Goal: Task Accomplishment & Management: Manage account settings

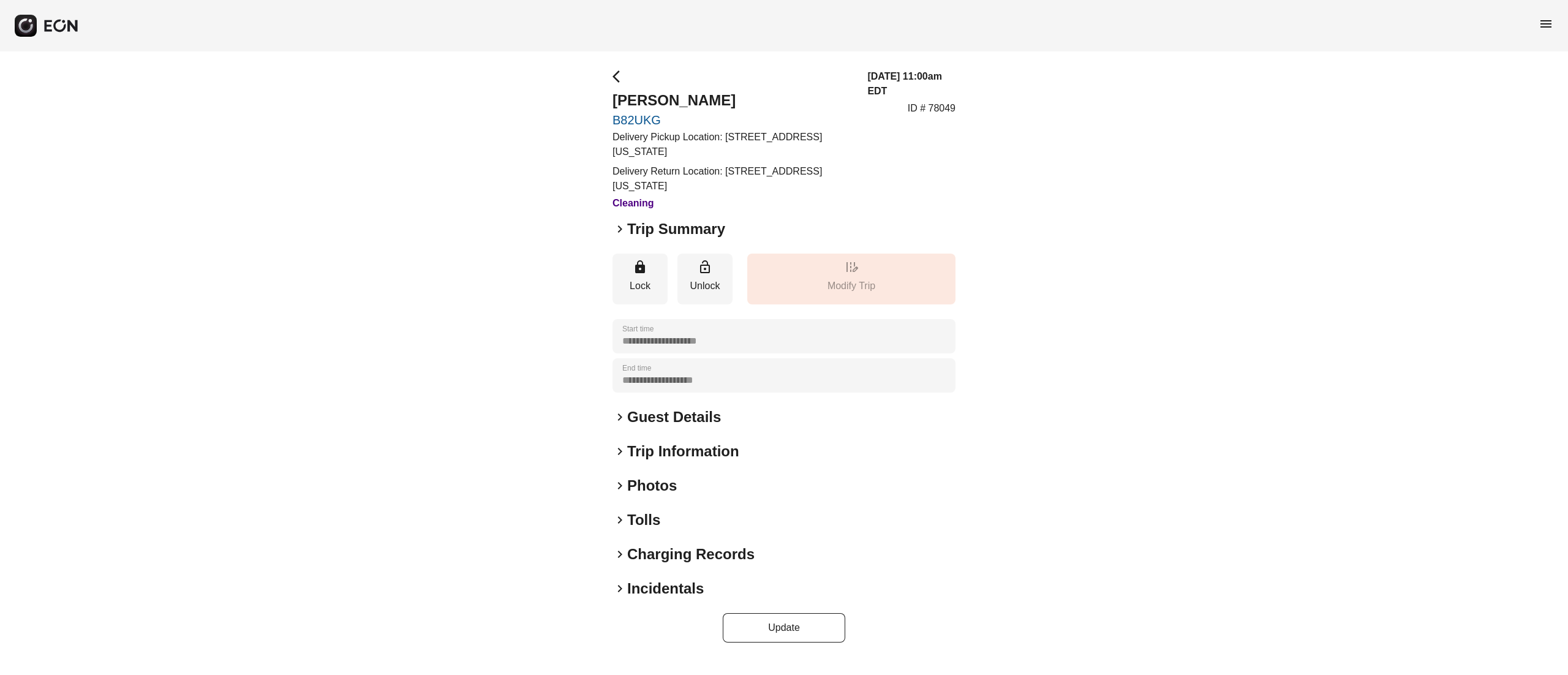
click at [662, 481] on h2 "Photos" at bounding box center [652, 486] width 50 height 20
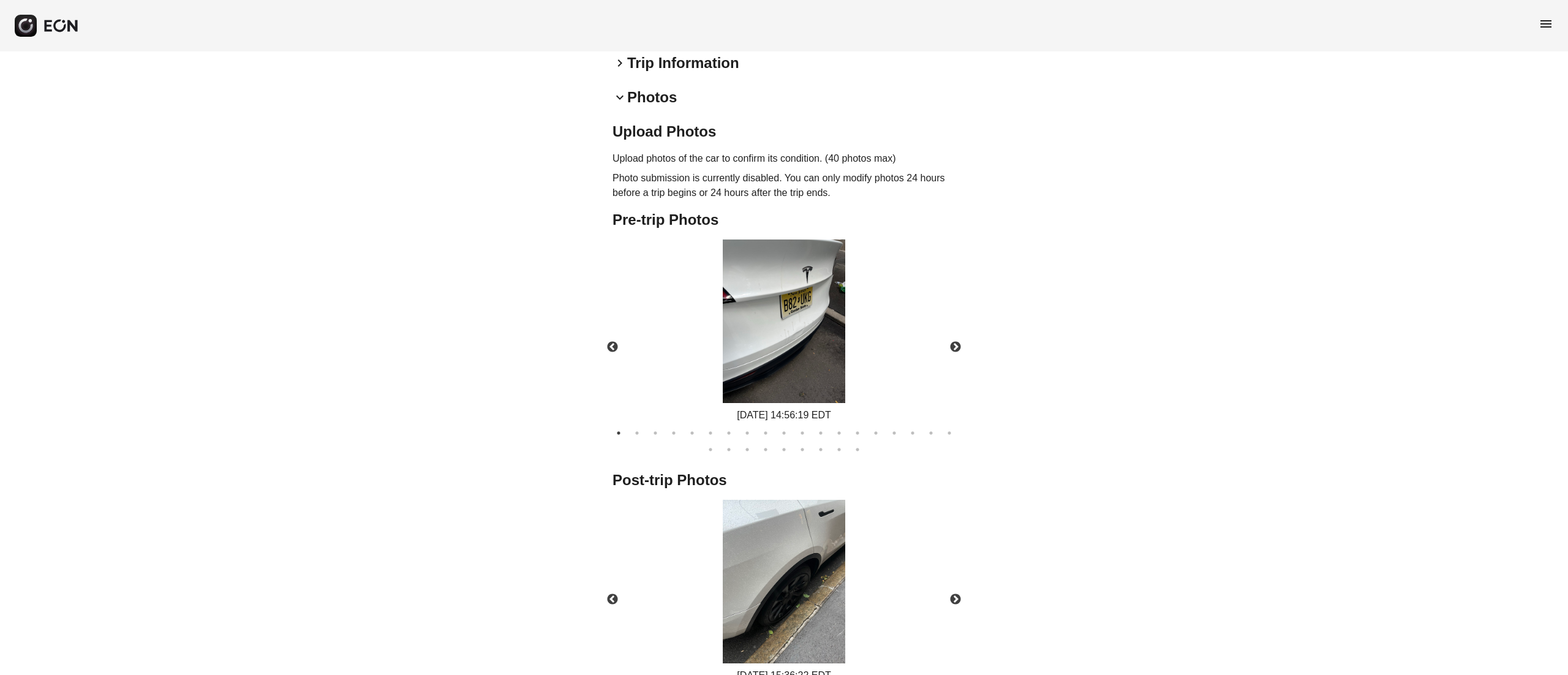
scroll to position [577, 0]
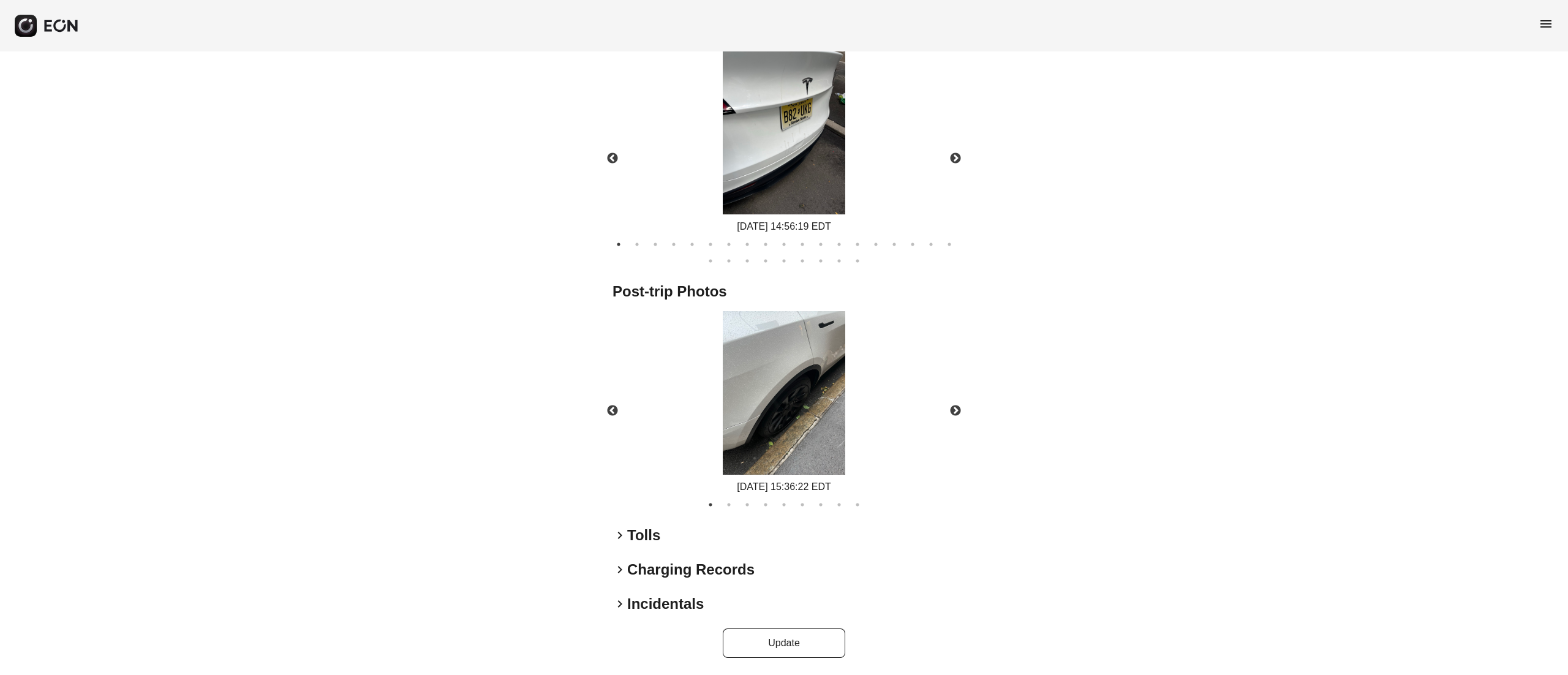
click at [751, 404] on img at bounding box center [784, 393] width 122 height 164
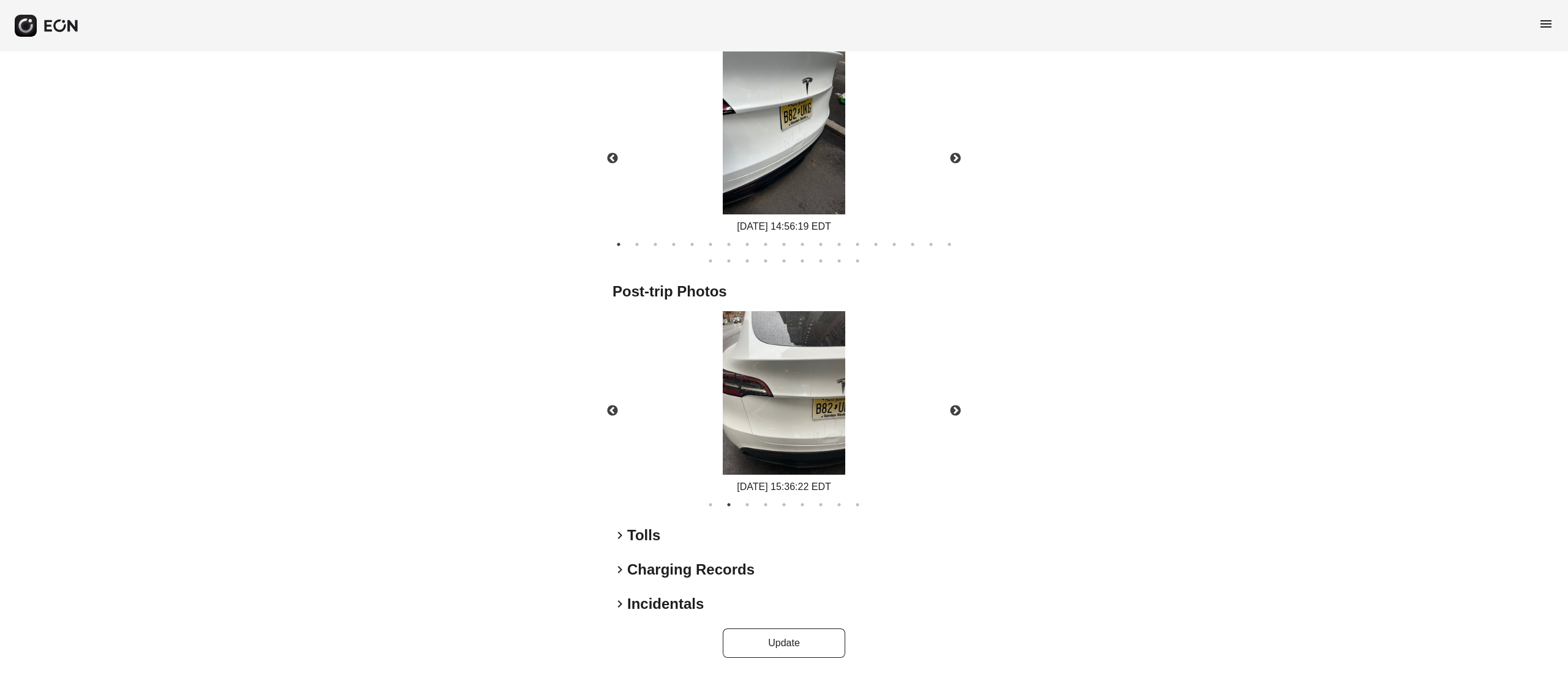
click at [815, 389] on img at bounding box center [784, 393] width 122 height 164
click at [949, 411] on button "Next" at bounding box center [956, 411] width 43 height 43
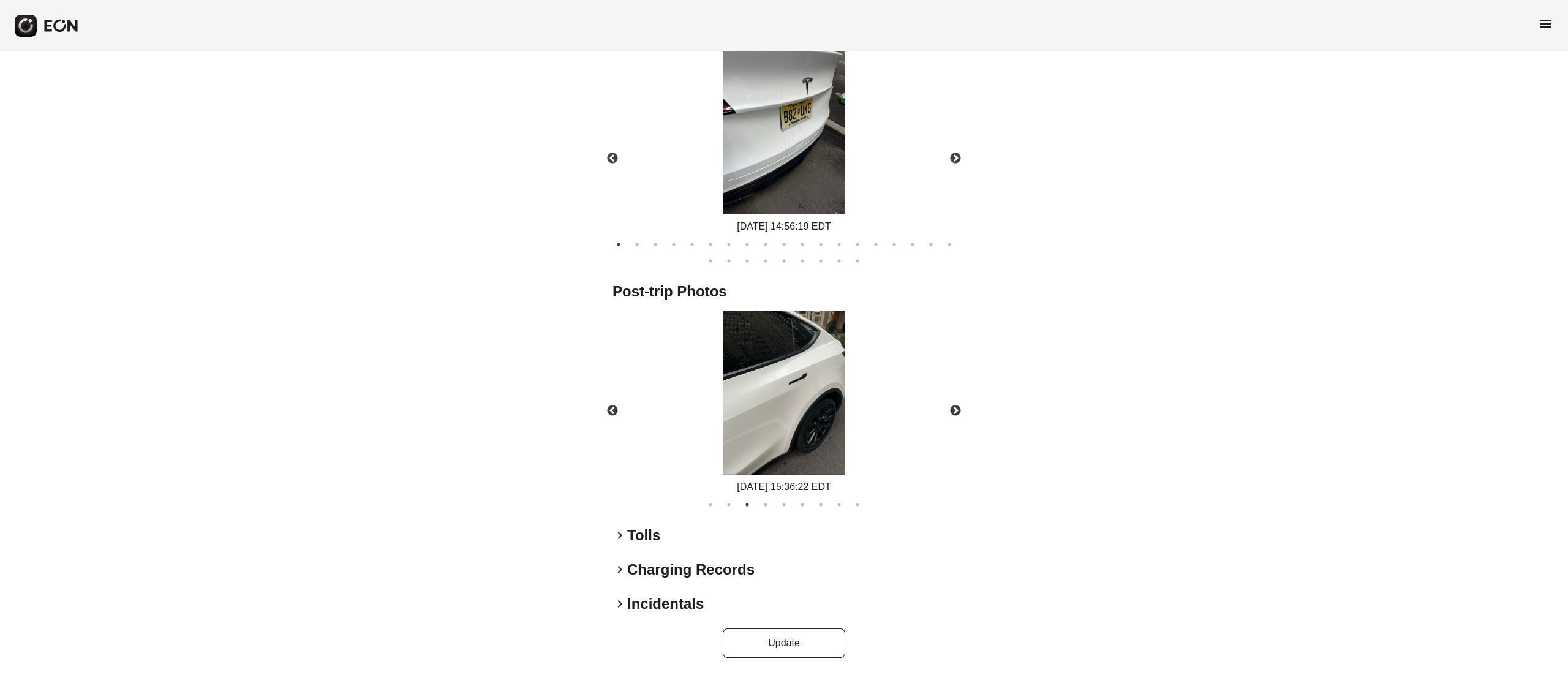
click at [793, 404] on div "[DATE] 15:36:22 EDT" at bounding box center [784, 402] width 122 height 183
click at [793, 404] on img at bounding box center [784, 393] width 122 height 164
click at [958, 422] on button "Next" at bounding box center [956, 411] width 43 height 43
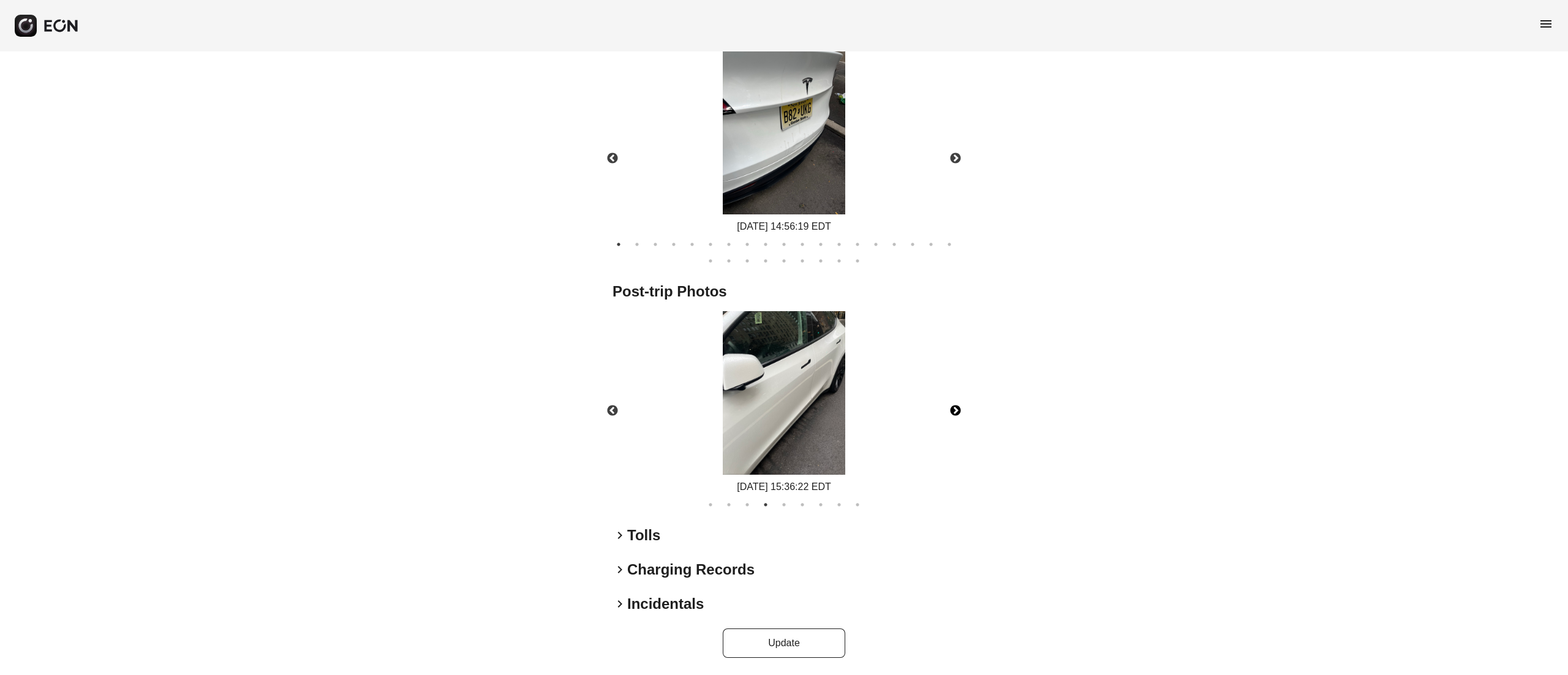
click at [826, 420] on img at bounding box center [784, 393] width 122 height 164
click at [963, 394] on button "Next" at bounding box center [956, 411] width 43 height 43
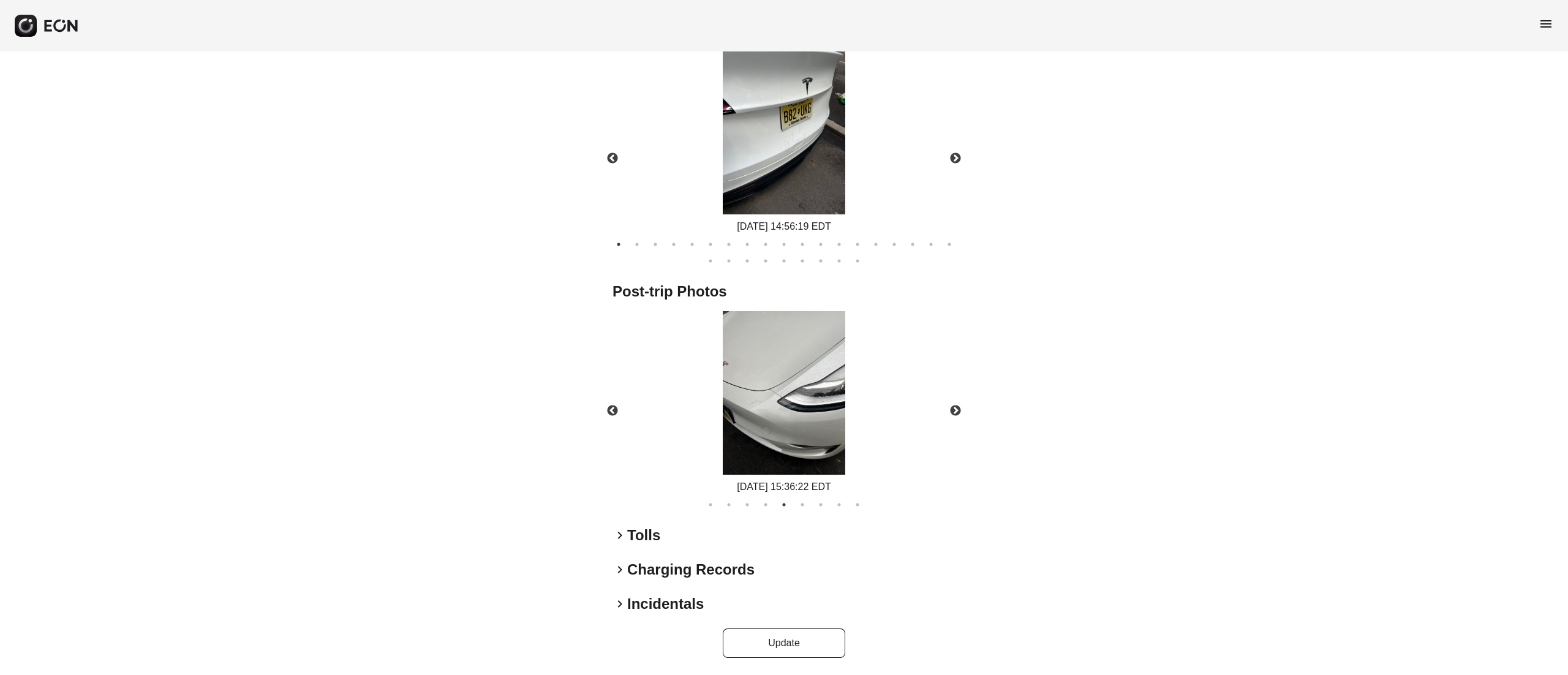
click at [777, 443] on div "[DATE] 15:36:22 EDT" at bounding box center [784, 402] width 364 height 183
click at [809, 407] on img at bounding box center [784, 393] width 122 height 164
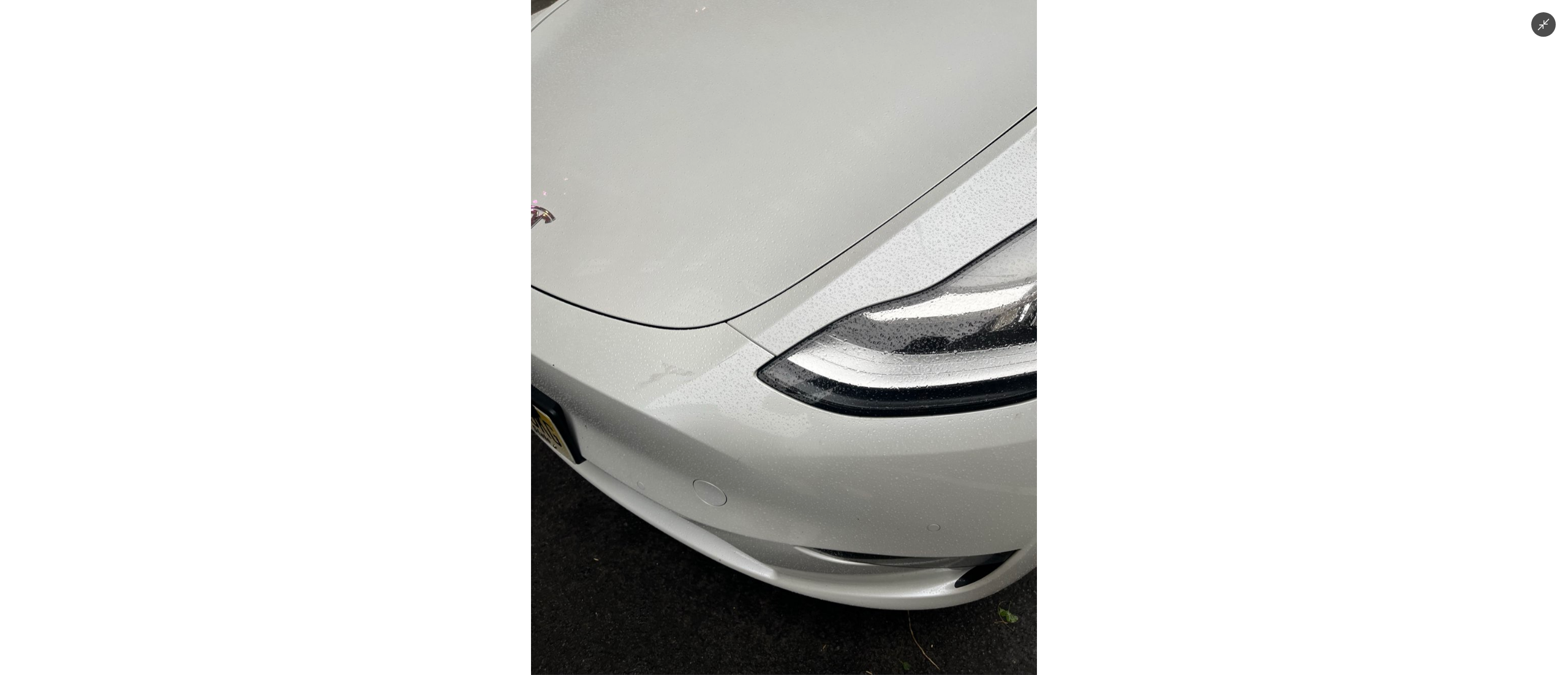
click at [809, 407] on img at bounding box center [784, 338] width 506 height 675
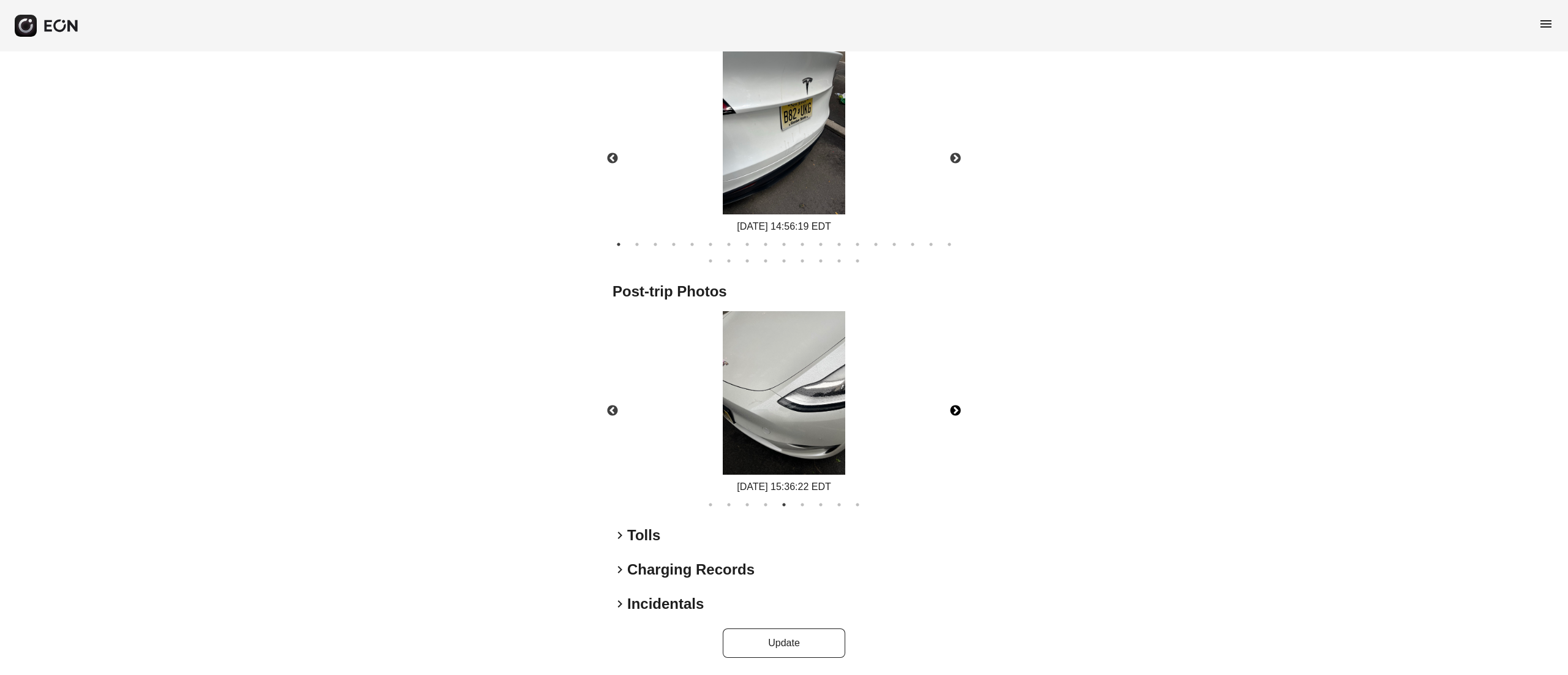
click at [939, 408] on button "Next" at bounding box center [956, 411] width 43 height 43
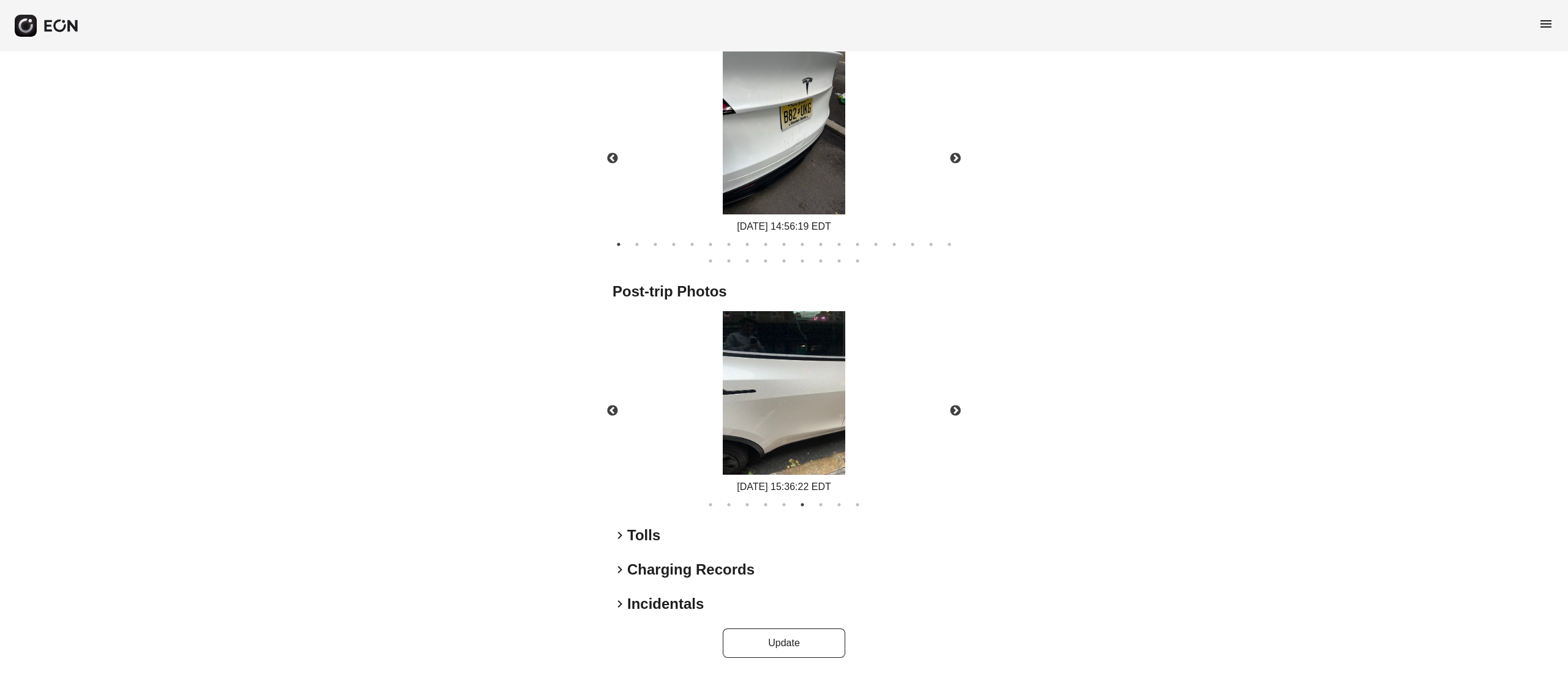
click at [789, 410] on div "[DATE] 15:36:22 EDT" at bounding box center [784, 402] width 122 height 183
click at [789, 410] on img at bounding box center [784, 393] width 122 height 164
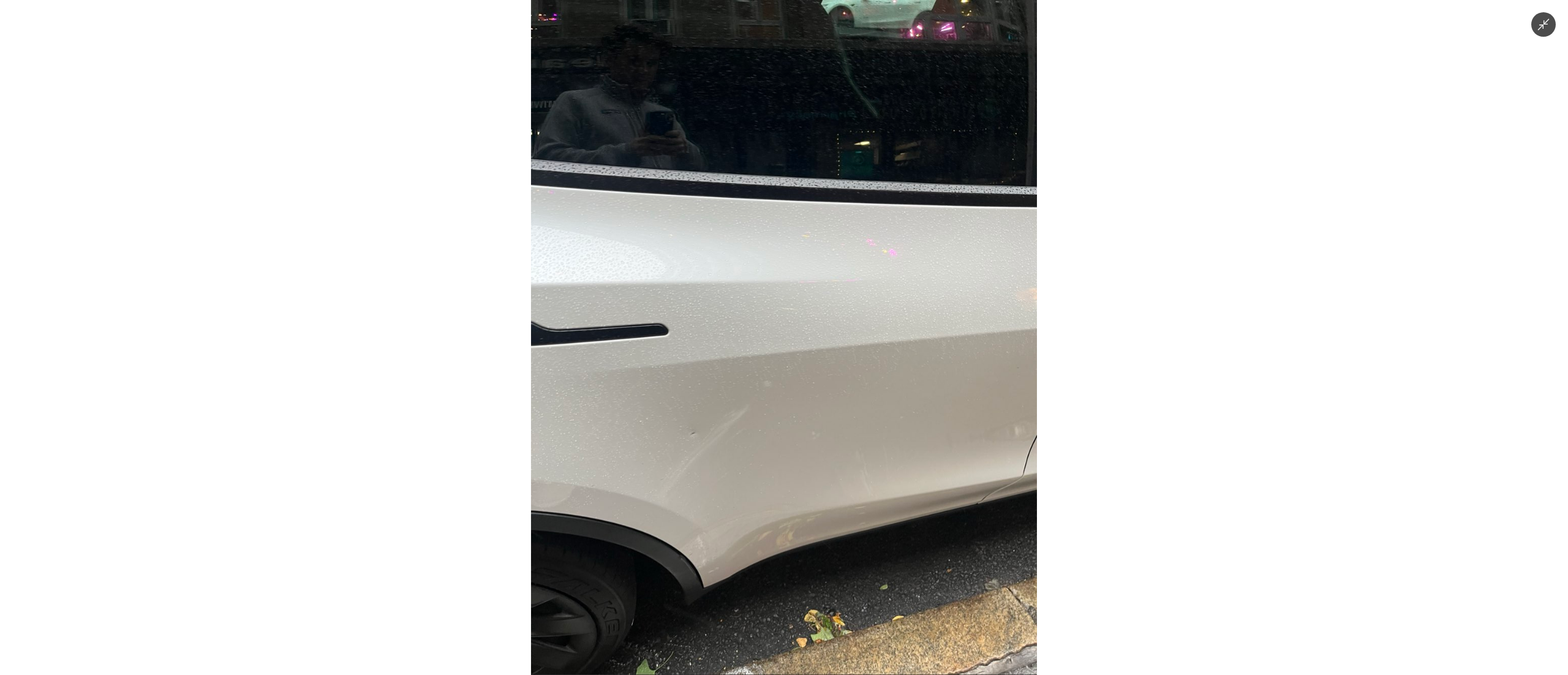
click at [789, 410] on img at bounding box center [784, 338] width 506 height 675
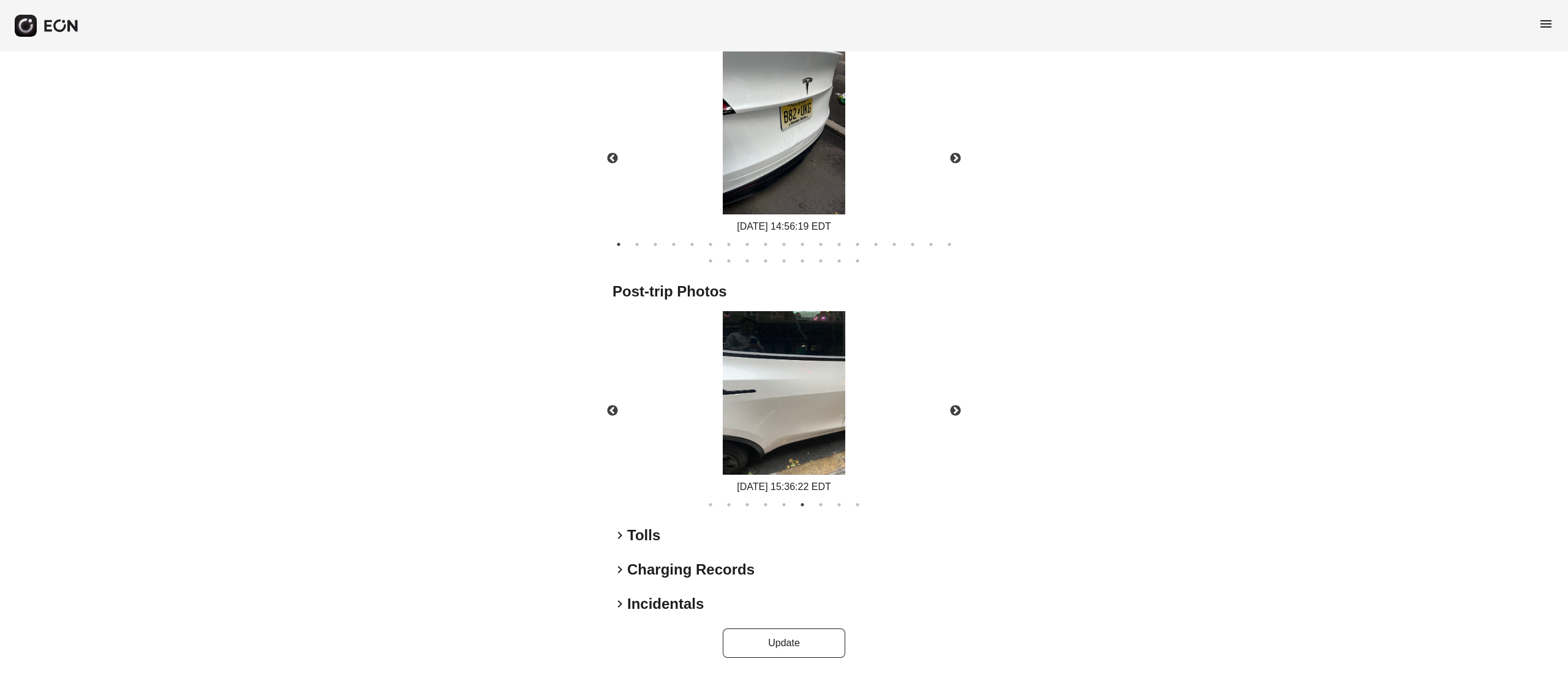
click at [929, 412] on div "[DATE] 15:36:22 EDT" at bounding box center [784, 402] width 364 height 183
click at [822, 409] on img at bounding box center [784, 393] width 122 height 164
click at [825, 357] on img at bounding box center [784, 393] width 122 height 164
click at [957, 401] on button "Next" at bounding box center [956, 411] width 43 height 43
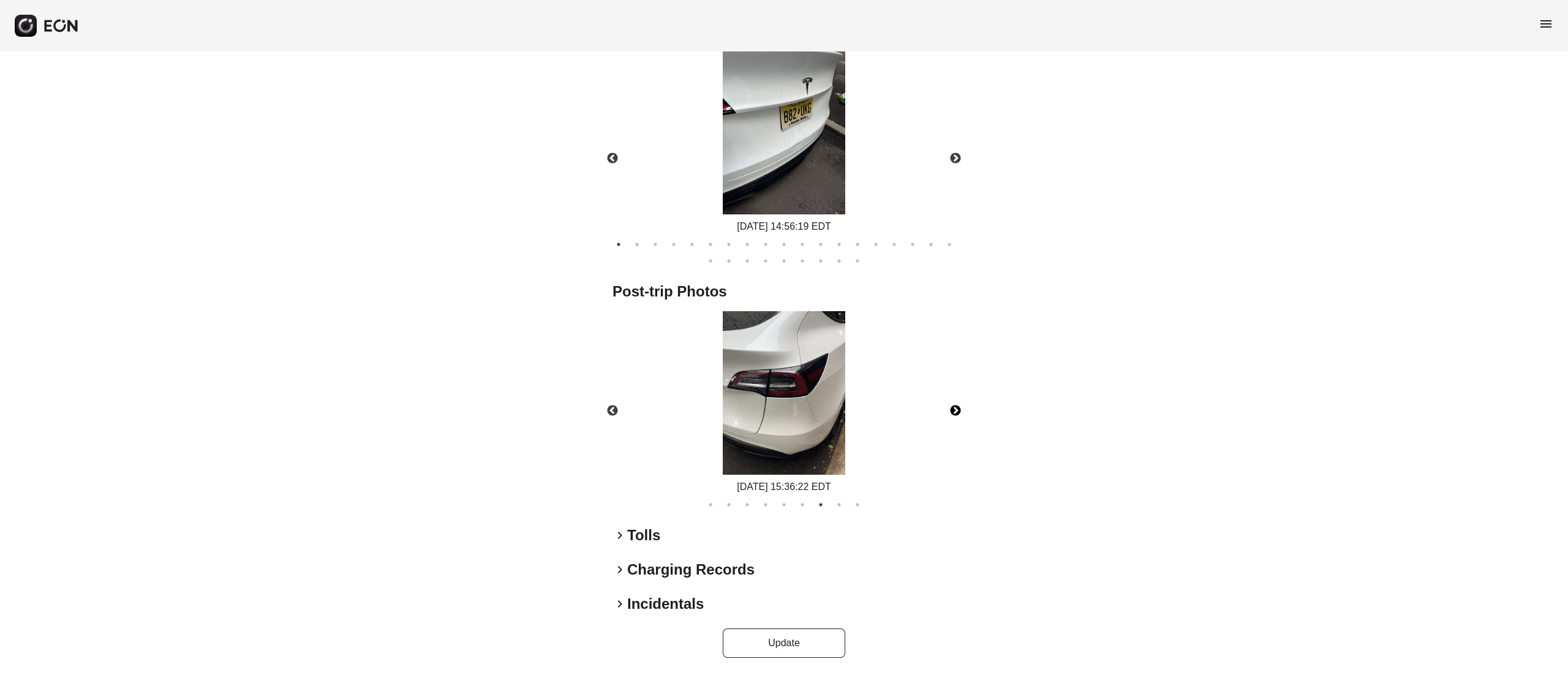
click at [957, 401] on button "Next" at bounding box center [956, 411] width 43 height 43
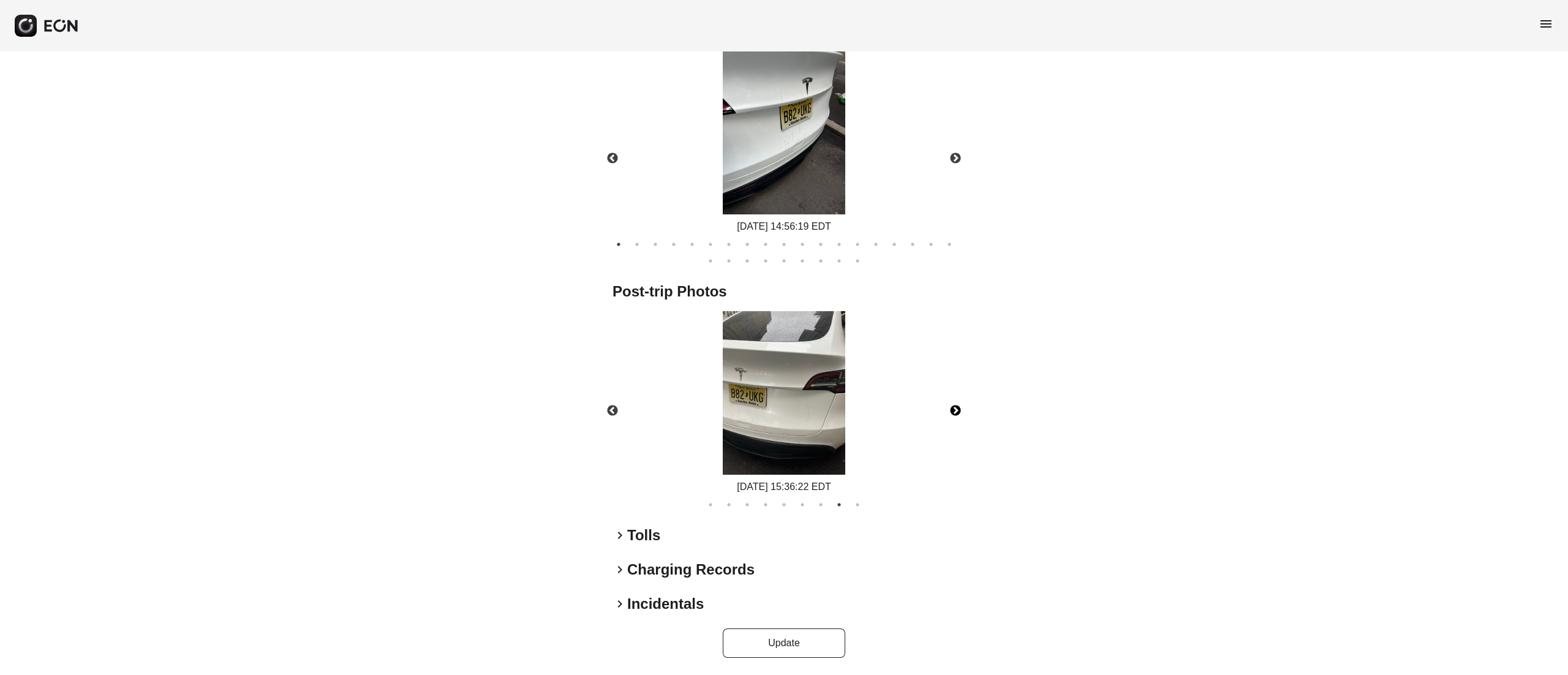
click at [957, 401] on button "Next" at bounding box center [956, 411] width 43 height 43
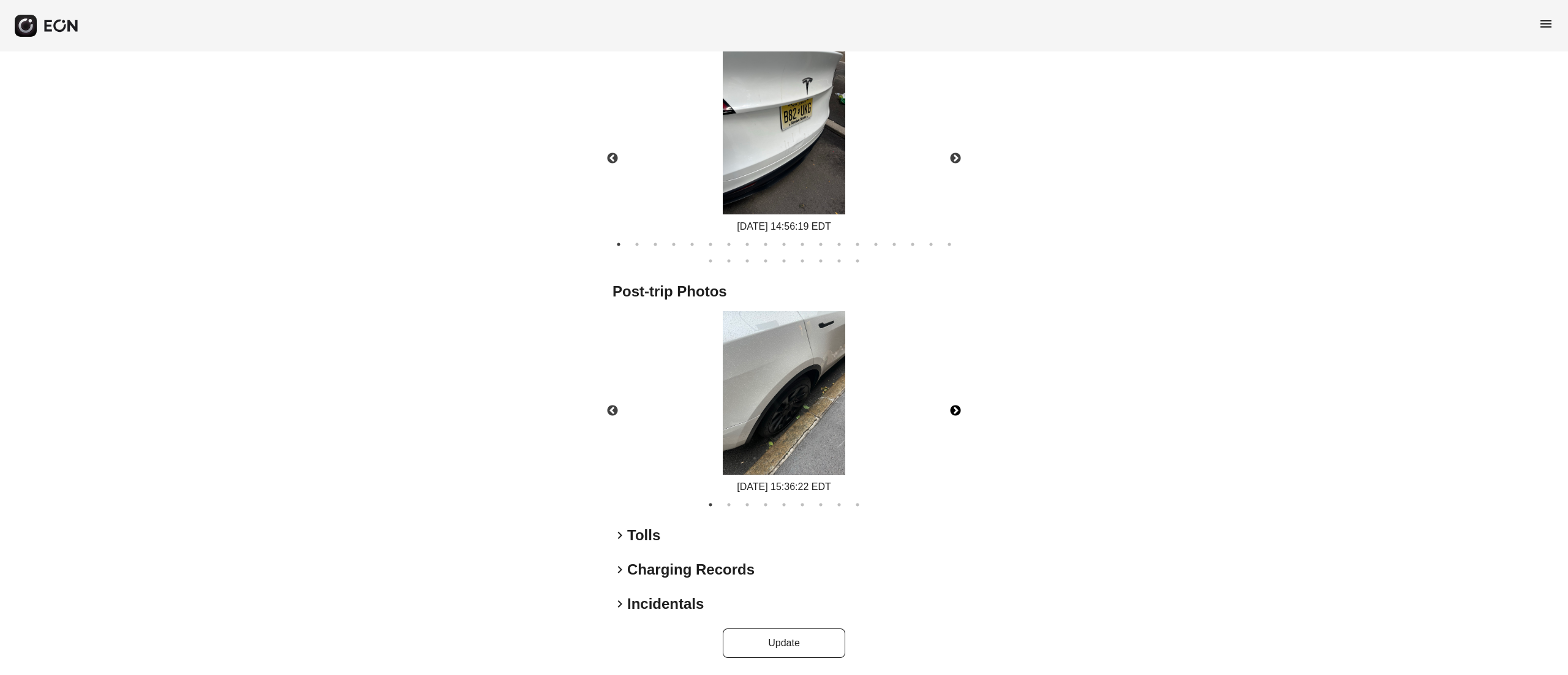
click at [957, 401] on button "Next" at bounding box center [956, 411] width 43 height 43
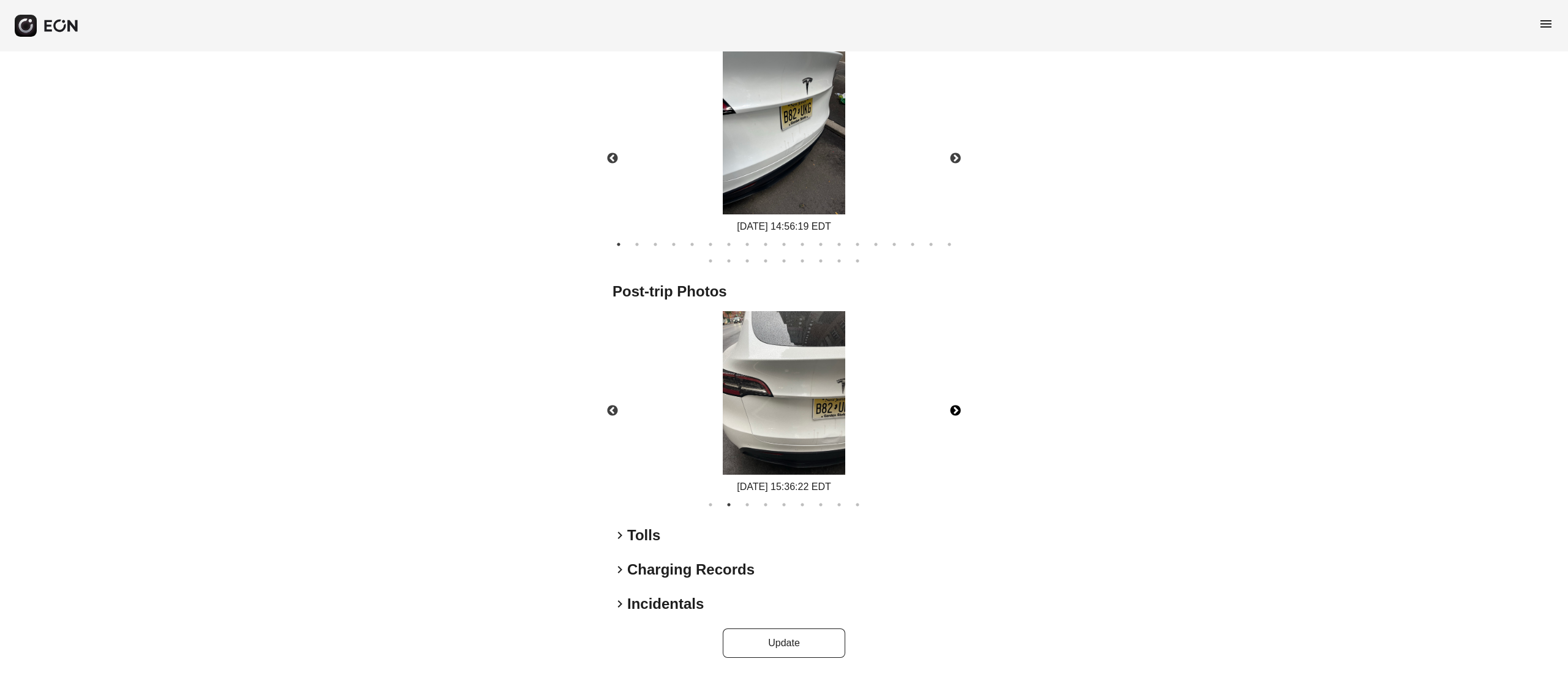
click at [957, 401] on button "Next" at bounding box center [956, 411] width 43 height 43
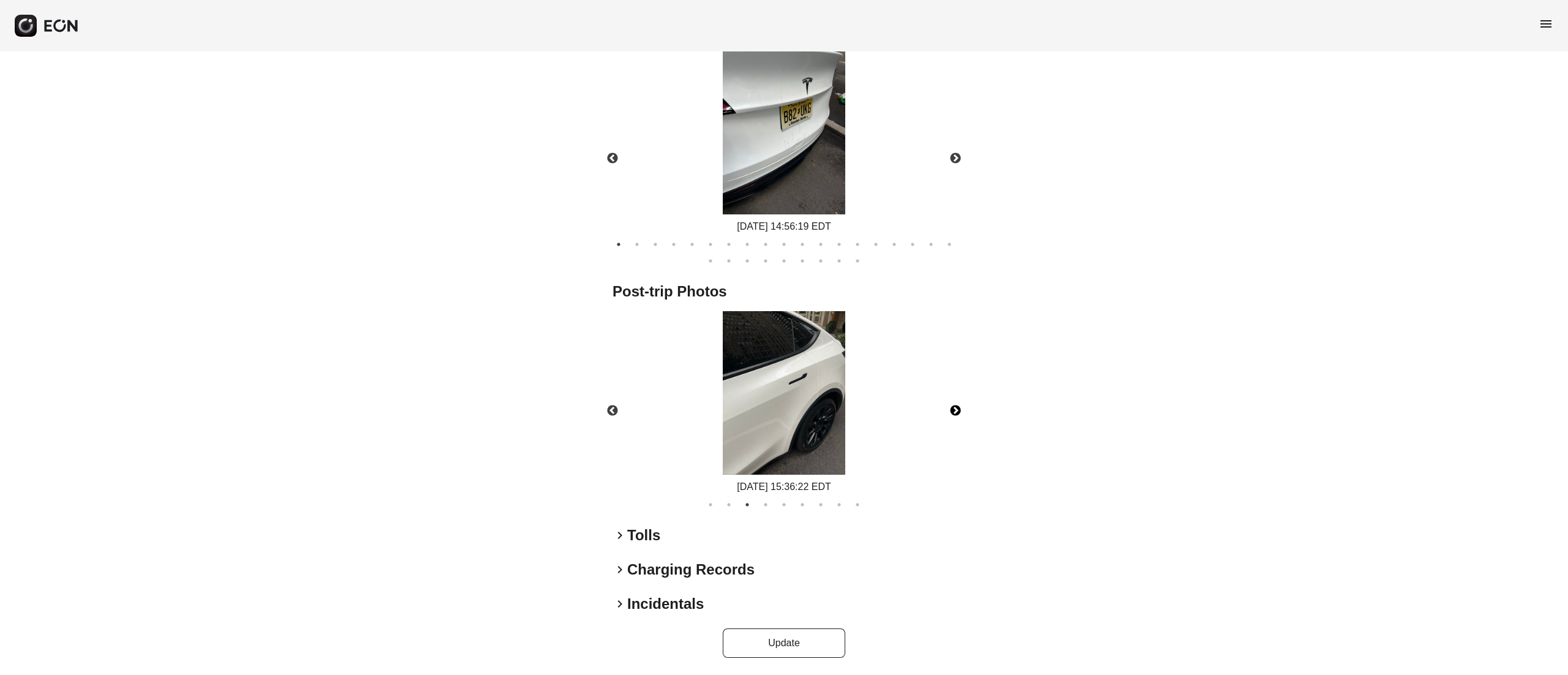
click at [957, 401] on button "Next" at bounding box center [956, 411] width 43 height 43
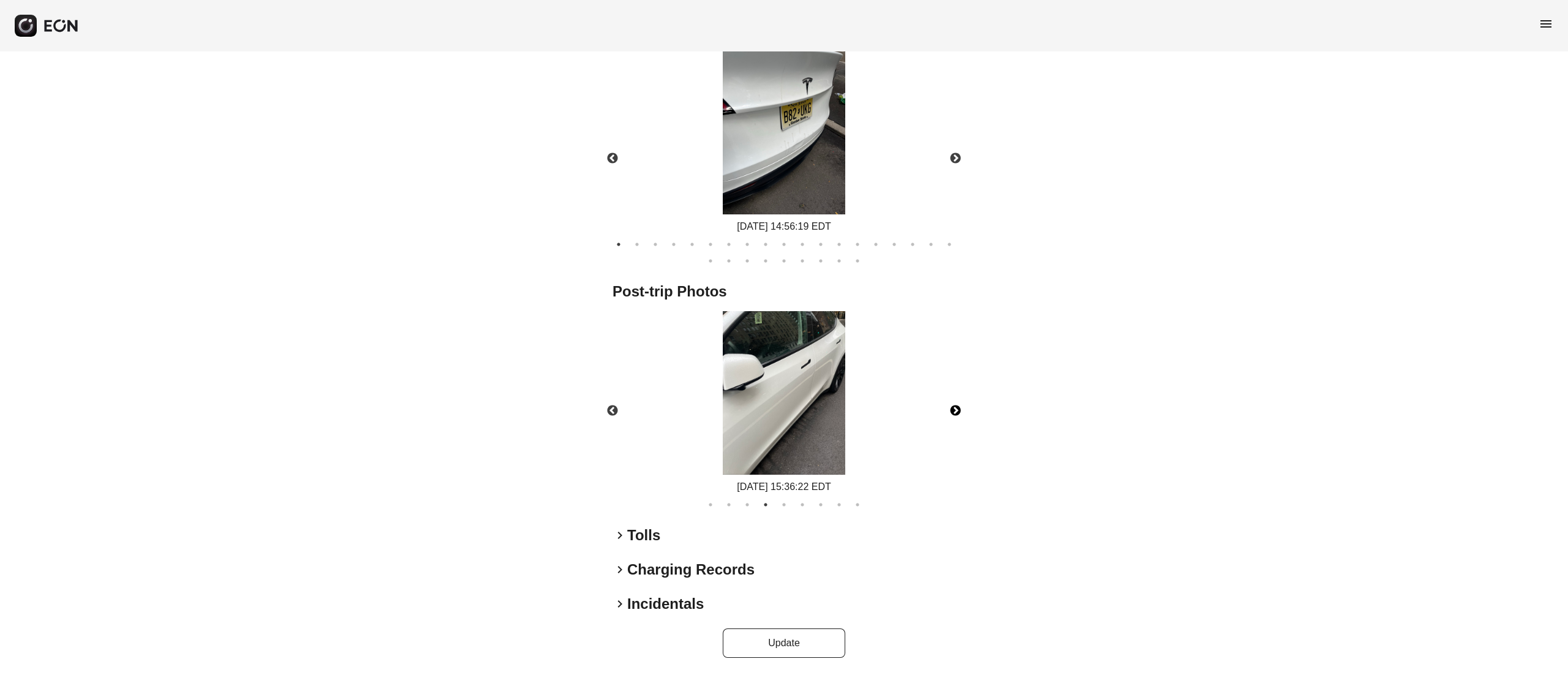
click at [957, 401] on button "Next" at bounding box center [956, 411] width 43 height 43
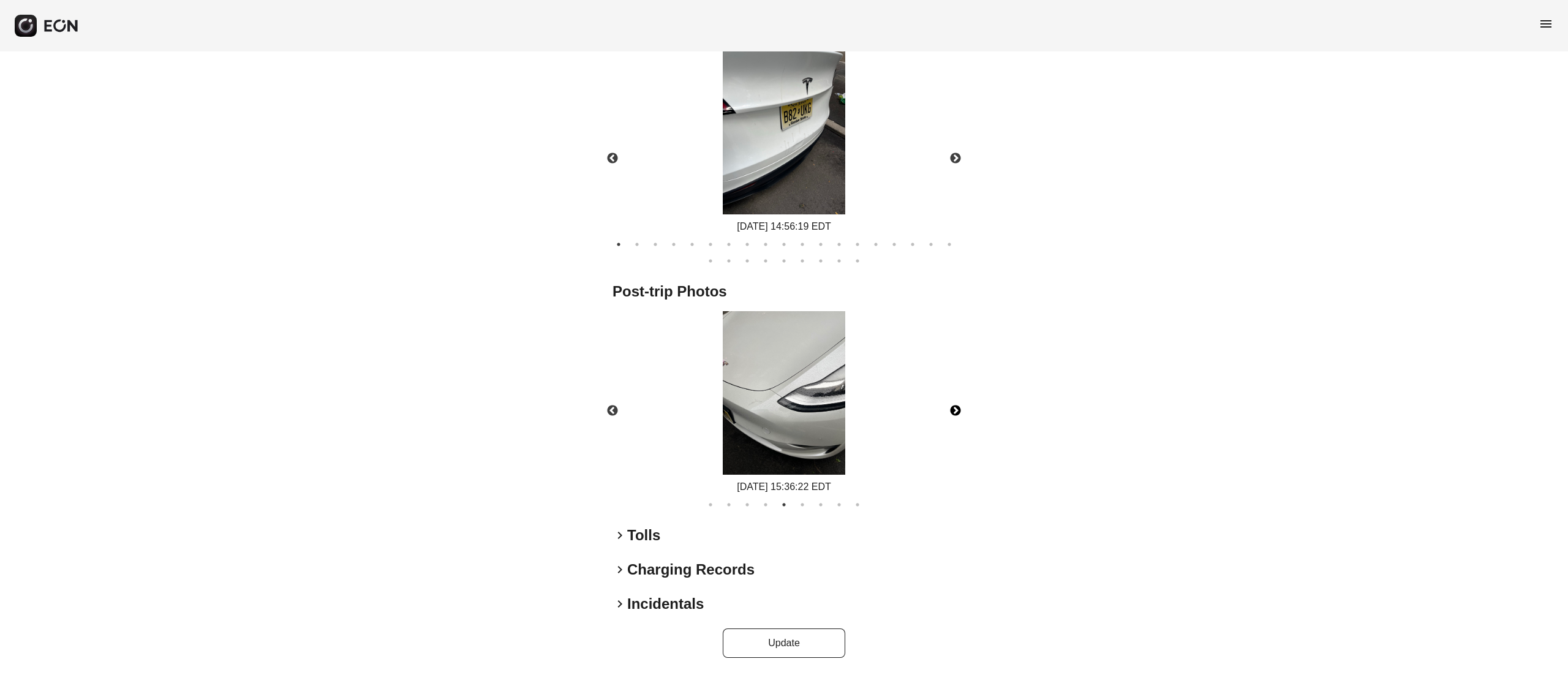
click at [957, 401] on button "Next" at bounding box center [956, 411] width 43 height 43
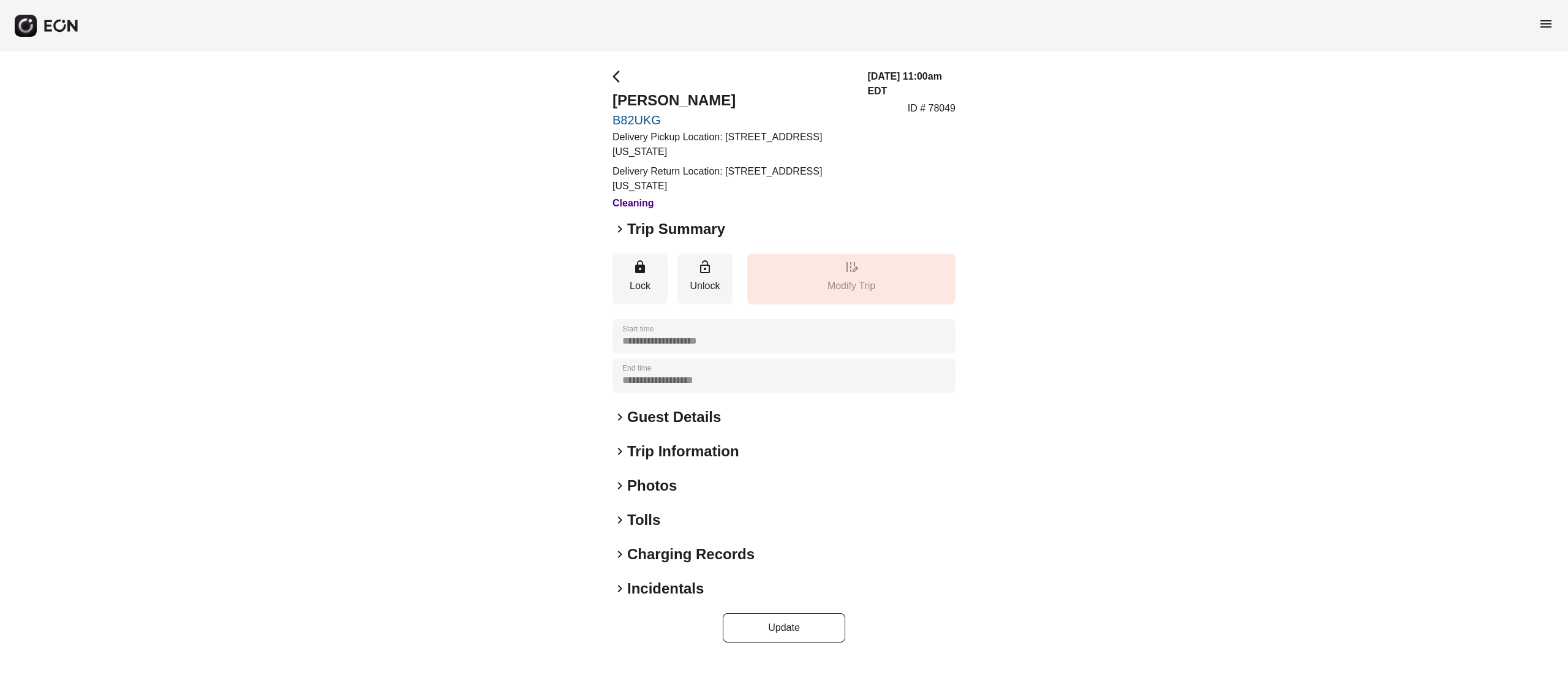
click at [655, 488] on h2 "Photos" at bounding box center [652, 486] width 50 height 20
